Goal: Task Accomplishment & Management: Use online tool/utility

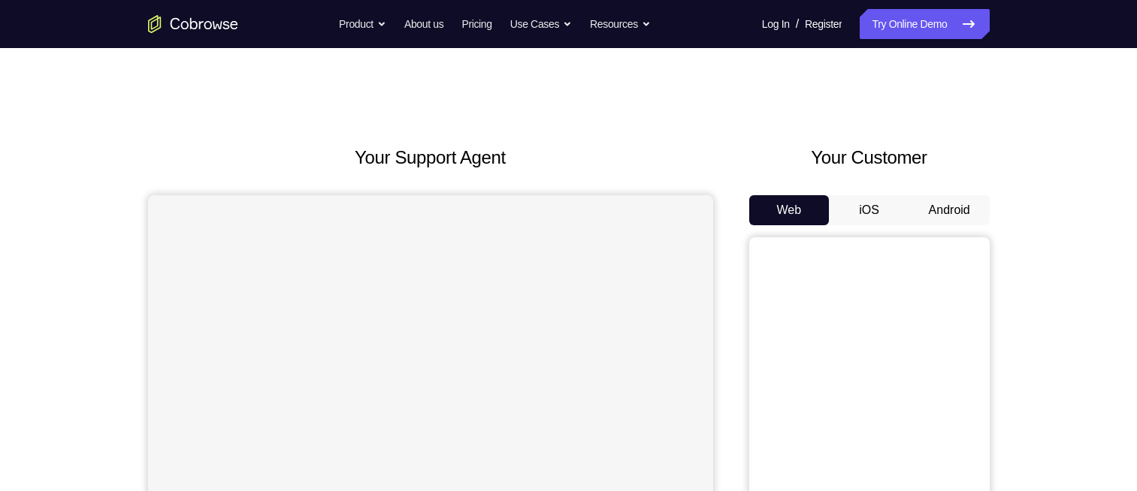
click at [955, 222] on button "Android" at bounding box center [949, 210] width 80 height 30
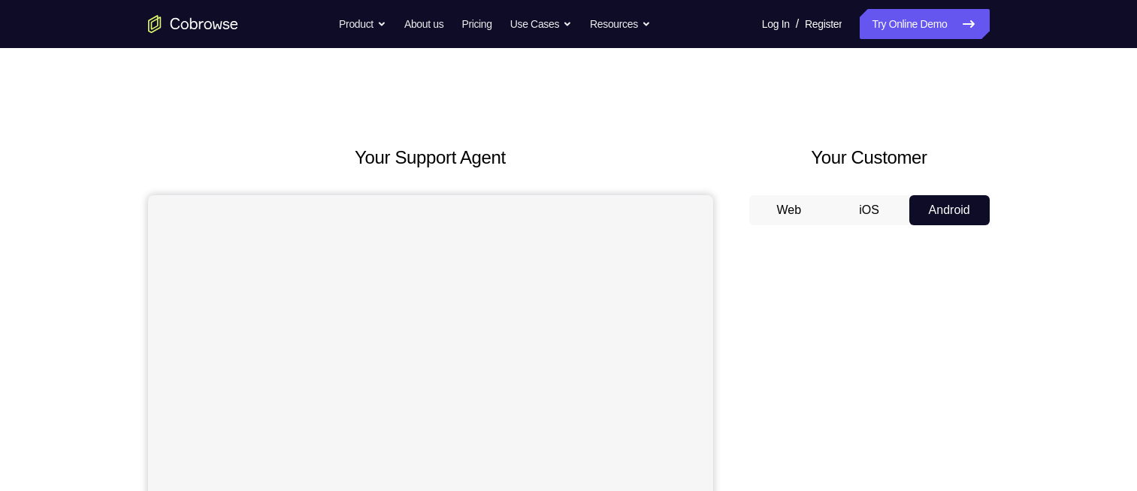
click at [955, 222] on button "Android" at bounding box center [949, 210] width 80 height 30
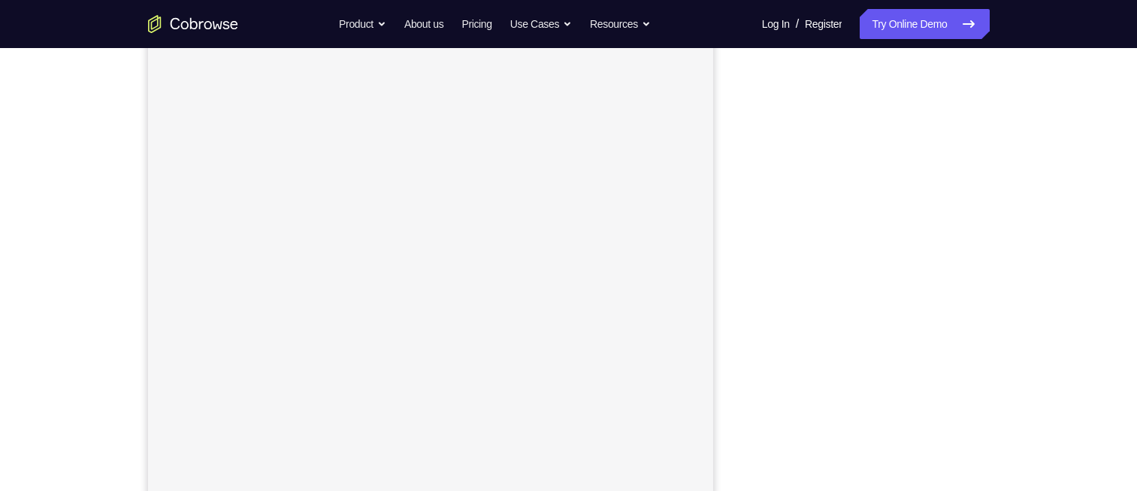
scroll to position [198, 0]
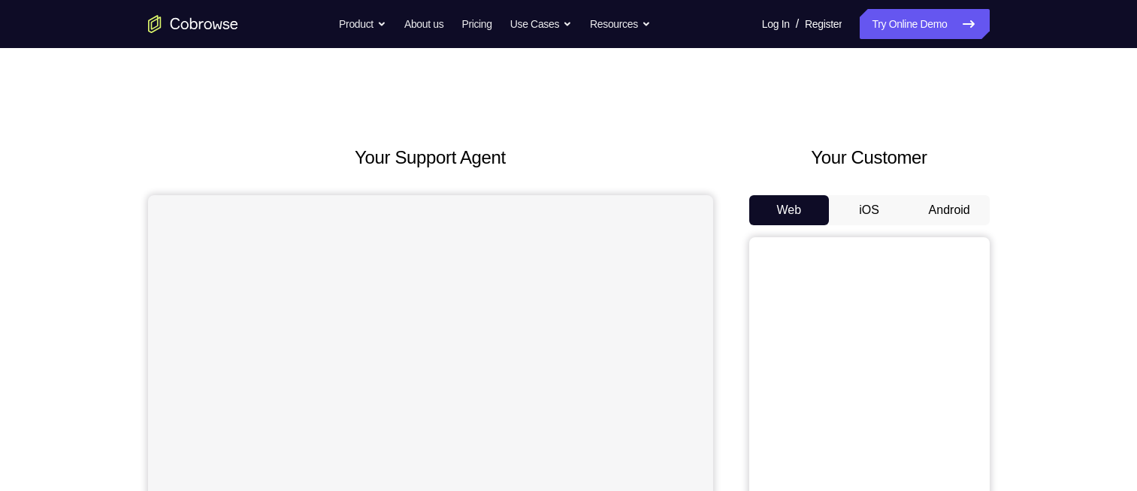
click at [962, 205] on button "Android" at bounding box center [949, 210] width 80 height 30
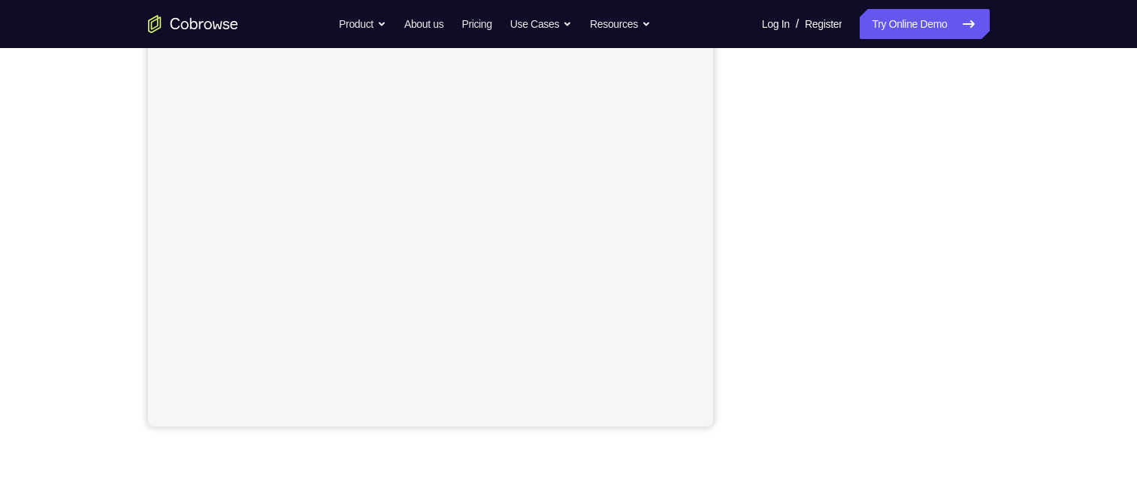
scroll to position [274, 0]
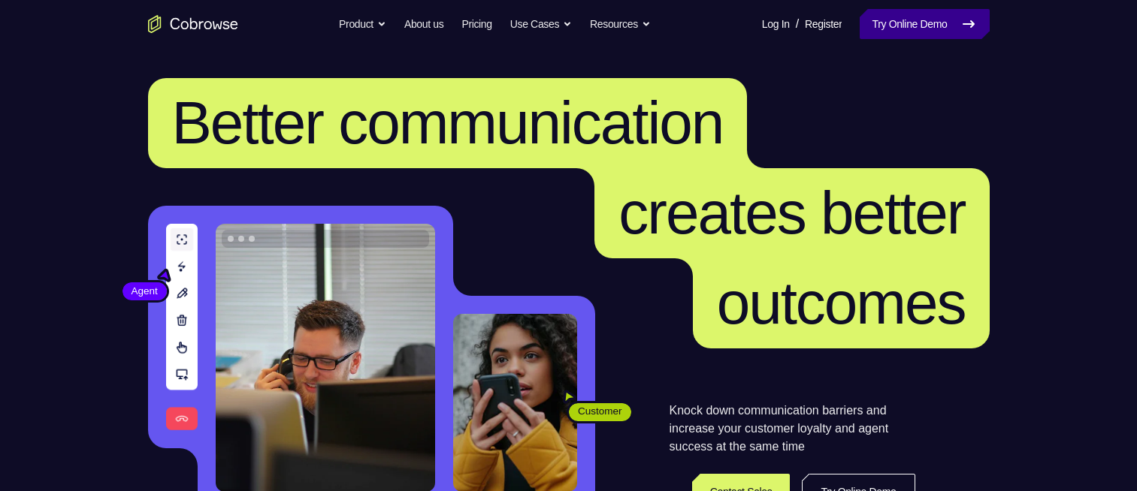
click at [966, 24] on icon at bounding box center [968, 24] width 11 height 6
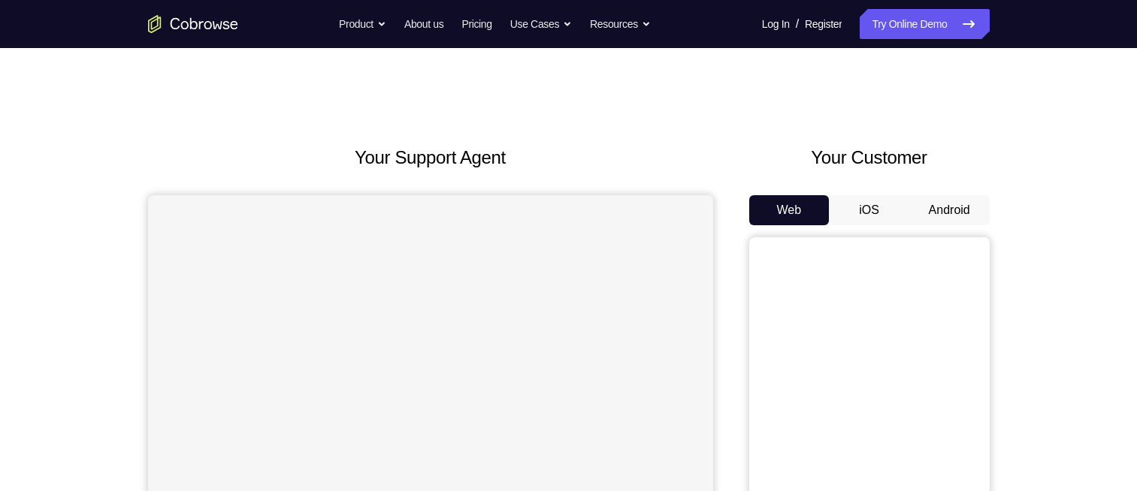
click at [954, 217] on button "Android" at bounding box center [949, 210] width 80 height 30
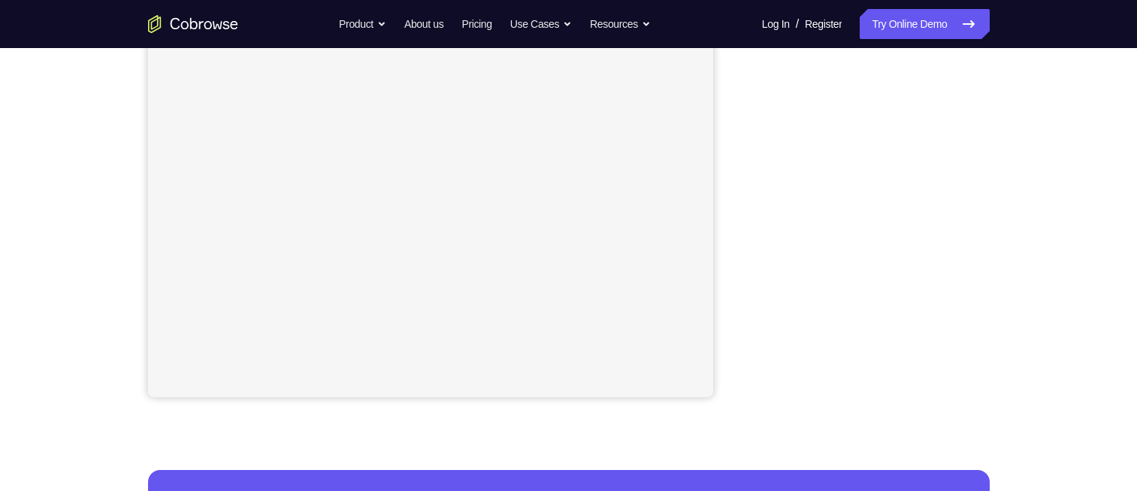
scroll to position [301, 0]
click at [893, 20] on link "Try Online Demo" at bounding box center [924, 24] width 129 height 30
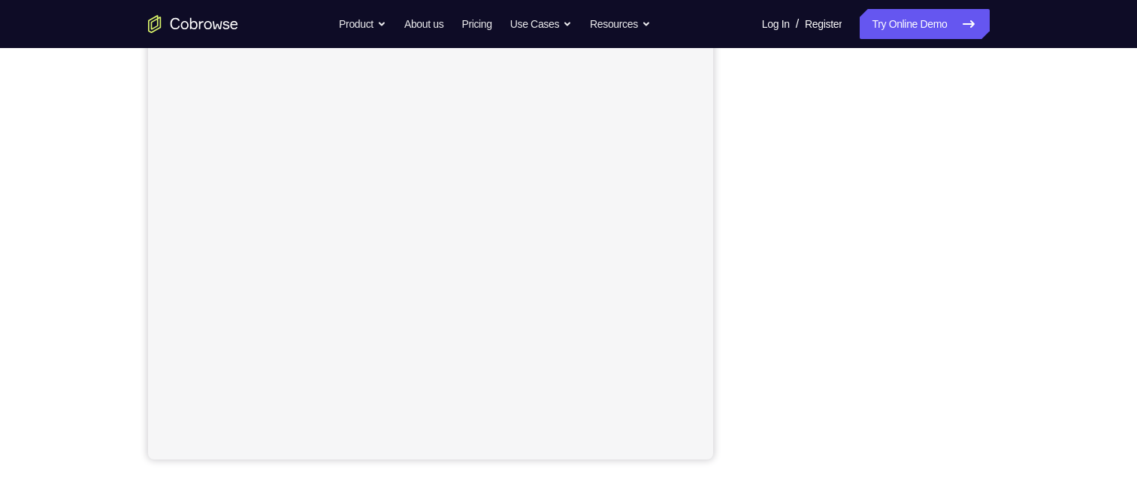
scroll to position [141, 0]
